Goal: Navigation & Orientation: Understand site structure

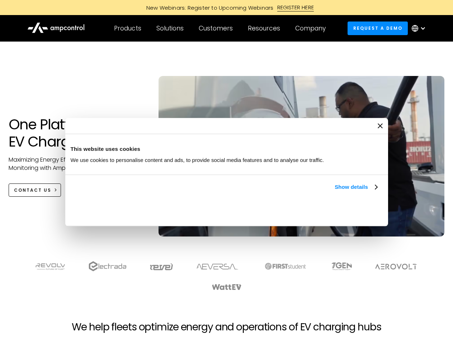
click at [335, 192] on link "Show details" at bounding box center [356, 187] width 42 height 9
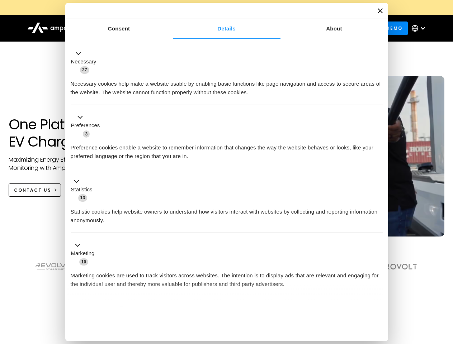
click at [378, 97] on div "Necessary cookies help make a website usable by enabling basic functions like p…" at bounding box center [227, 85] width 312 height 23
click at [445, 289] on section at bounding box center [226, 276] width 453 height 44
click at [221, 28] on div "Customers" at bounding box center [216, 28] width 34 height 8
click at [127, 28] on div "Products" at bounding box center [127, 28] width 27 height 8
click at [170, 28] on div "Solutions" at bounding box center [169, 28] width 27 height 8
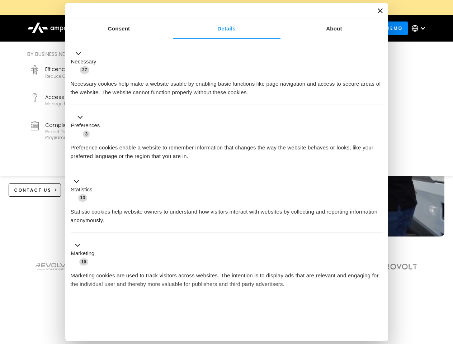
click at [217, 28] on div "Customers" at bounding box center [216, 28] width 34 height 8
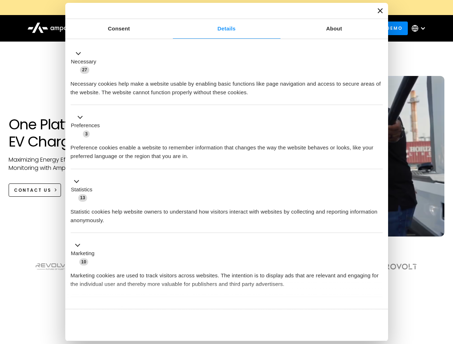
click at [266, 28] on div "Resources" at bounding box center [264, 28] width 32 height 8
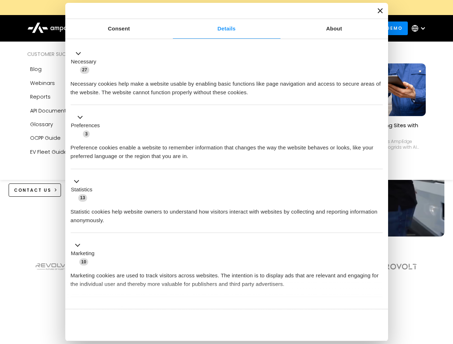
click at [313, 28] on div "Company" at bounding box center [310, 28] width 30 height 8
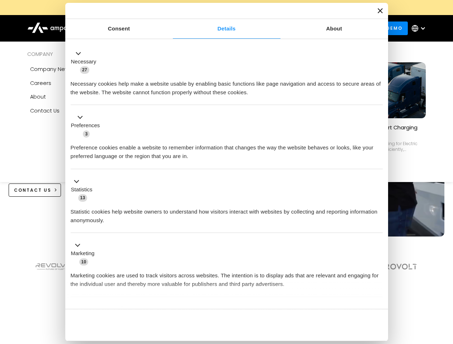
click at [421, 28] on div at bounding box center [423, 28] width 6 height 6
